Goal: Task Accomplishment & Management: Manage account settings

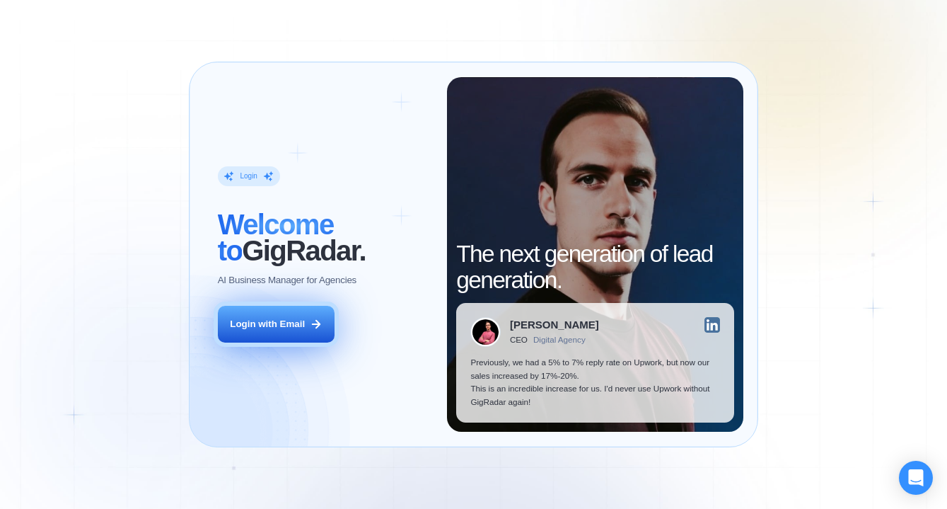
click at [278, 325] on div "Login with Email" at bounding box center [267, 324] width 75 height 13
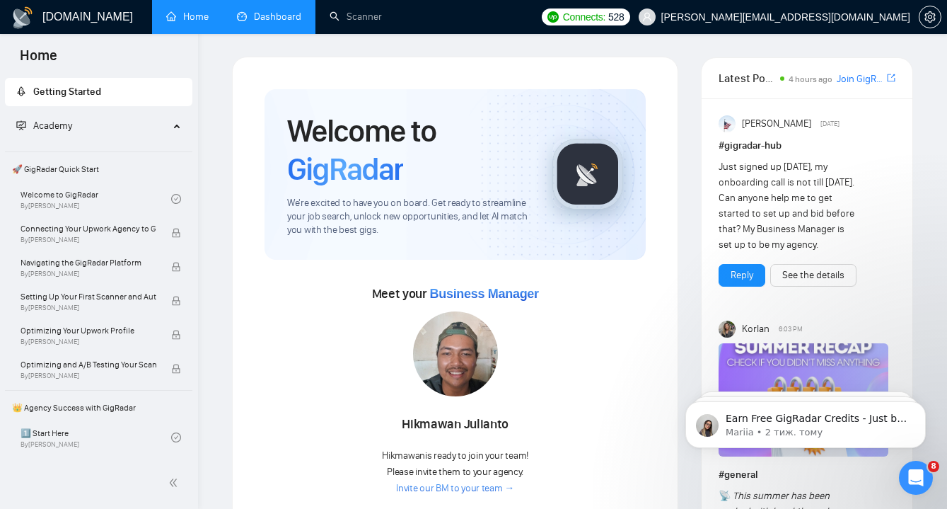
click at [253, 23] on link "Dashboard" at bounding box center [269, 17] width 64 height 12
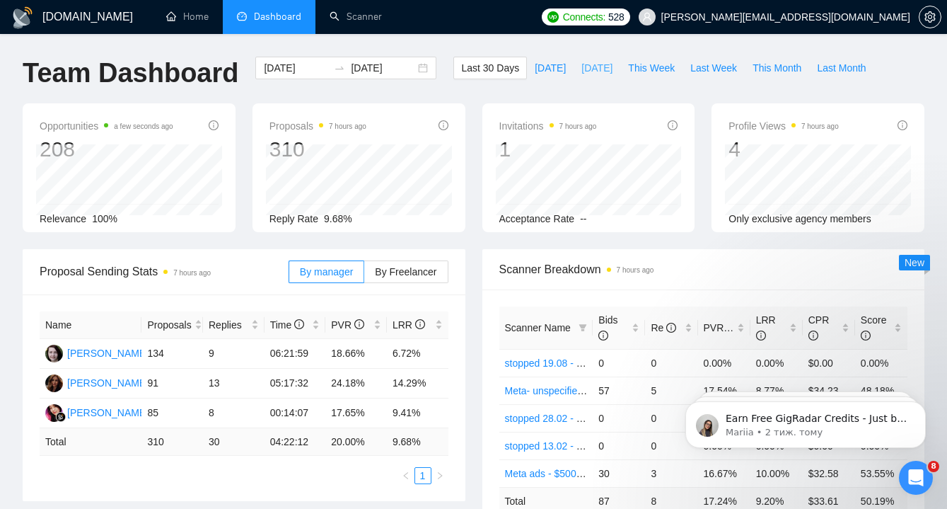
click at [581, 66] on span "[DATE]" at bounding box center [596, 68] width 31 height 16
type input "[DATE]"
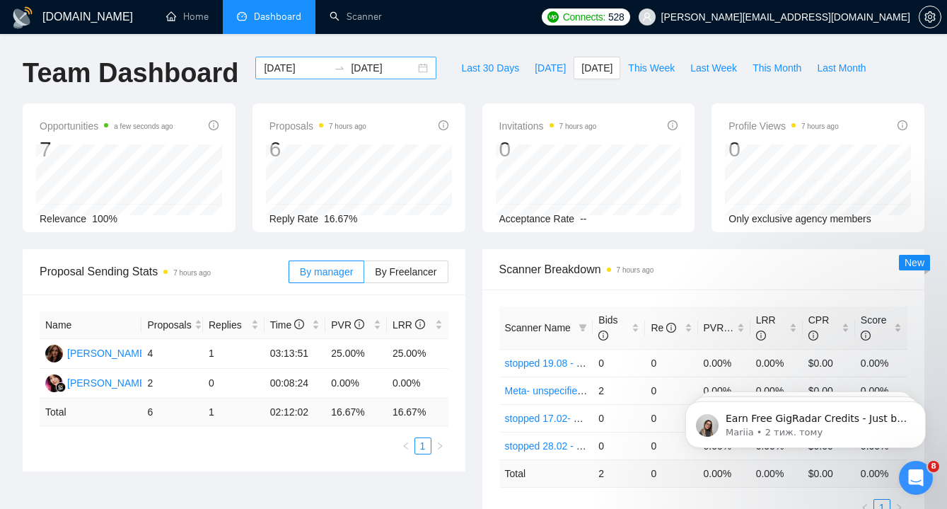
click at [410, 68] on div "2025-08-31 2025-08-31" at bounding box center [345, 68] width 181 height 23
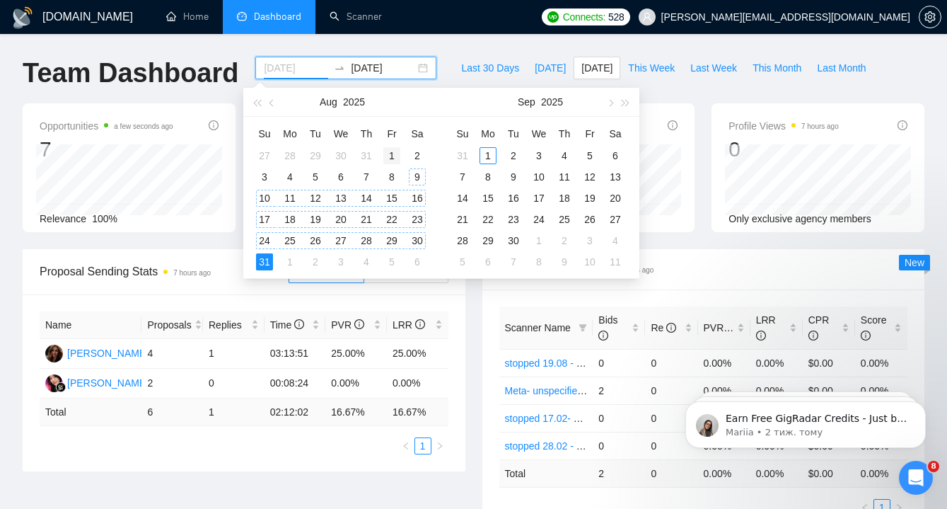
type input "2025-08-01"
click at [393, 155] on div "1" at bounding box center [391, 155] width 17 height 17
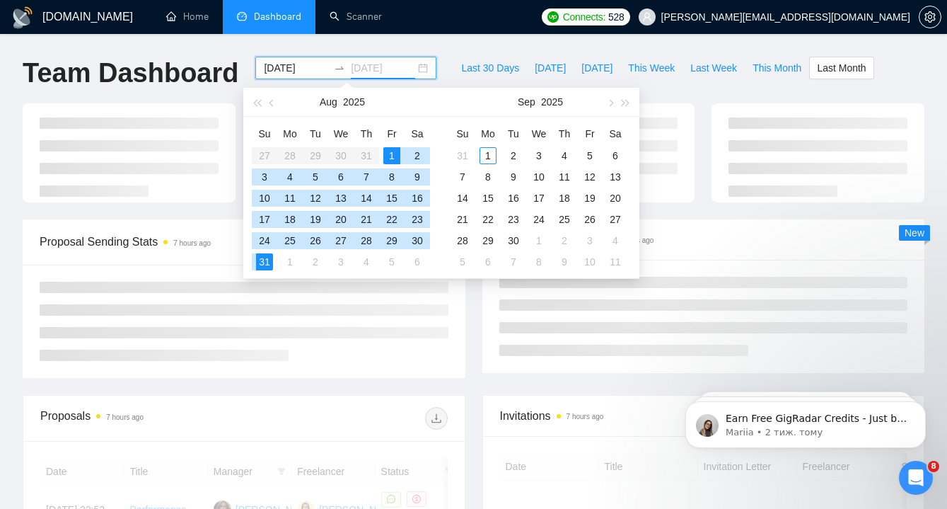
type input "[DATE]"
click at [260, 264] on div "31" at bounding box center [264, 261] width 17 height 17
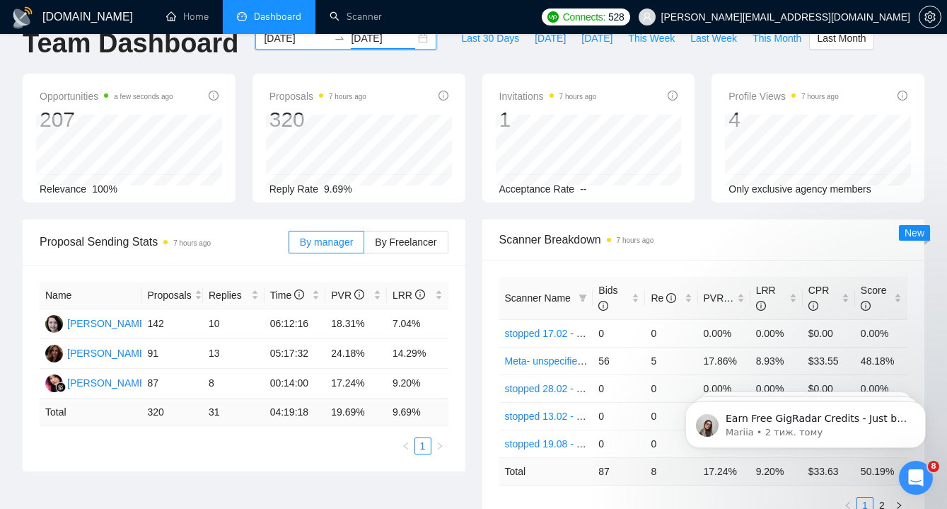
scroll to position [30, 0]
